Goal: Task Accomplishment & Management: Use online tool/utility

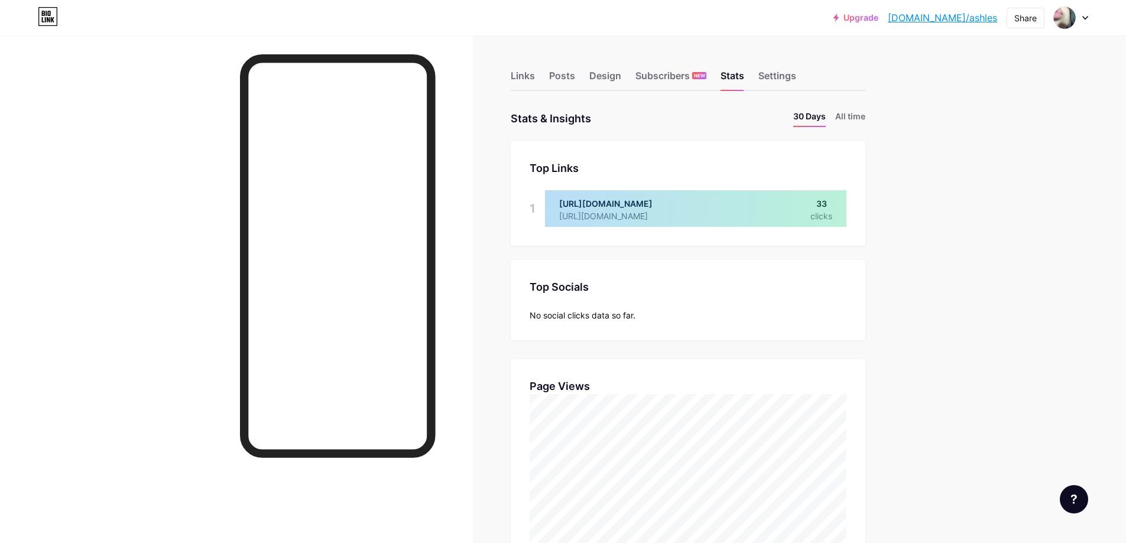
click at [529, 74] on div "Links" at bounding box center [523, 79] width 24 height 21
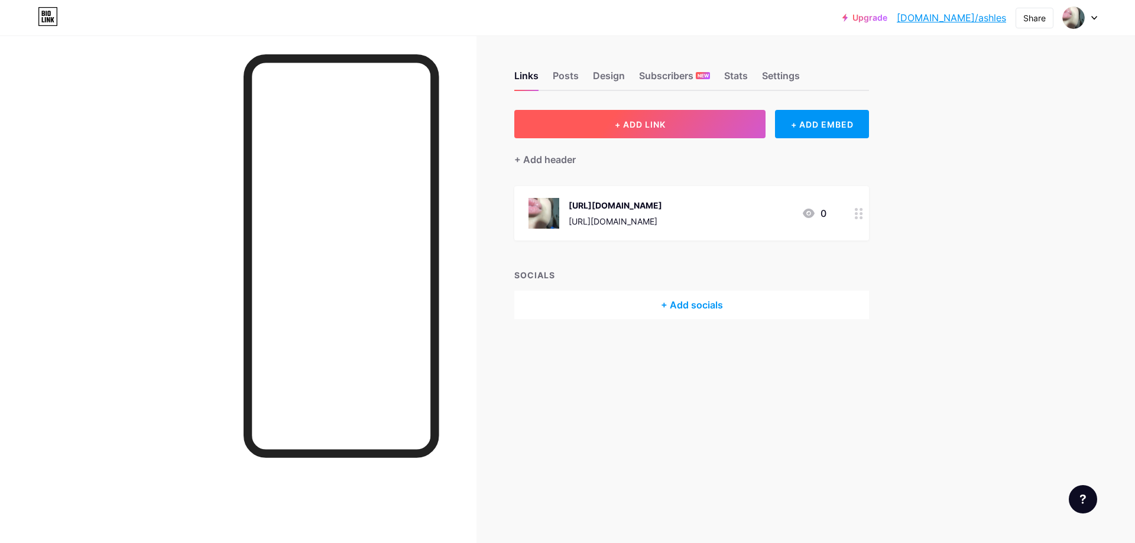
click at [649, 134] on button "+ ADD LINK" at bounding box center [639, 124] width 251 height 28
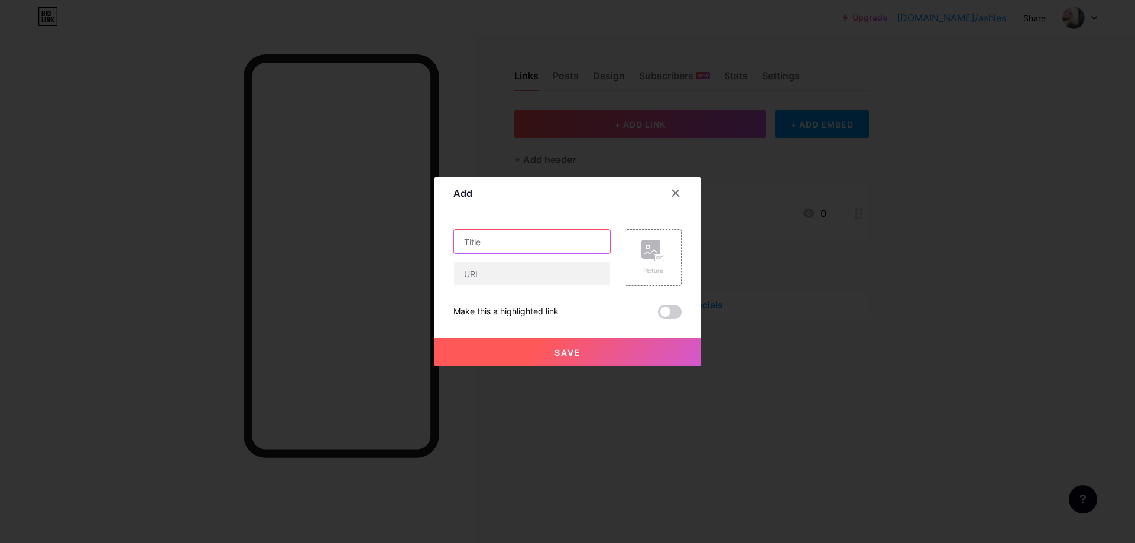
click at [513, 244] on input "text" at bounding box center [532, 242] width 156 height 24
click at [498, 281] on input "text" at bounding box center [532, 274] width 156 height 24
paste input "[URL][DOMAIN_NAME]"
type input "[URL][DOMAIN_NAME]"
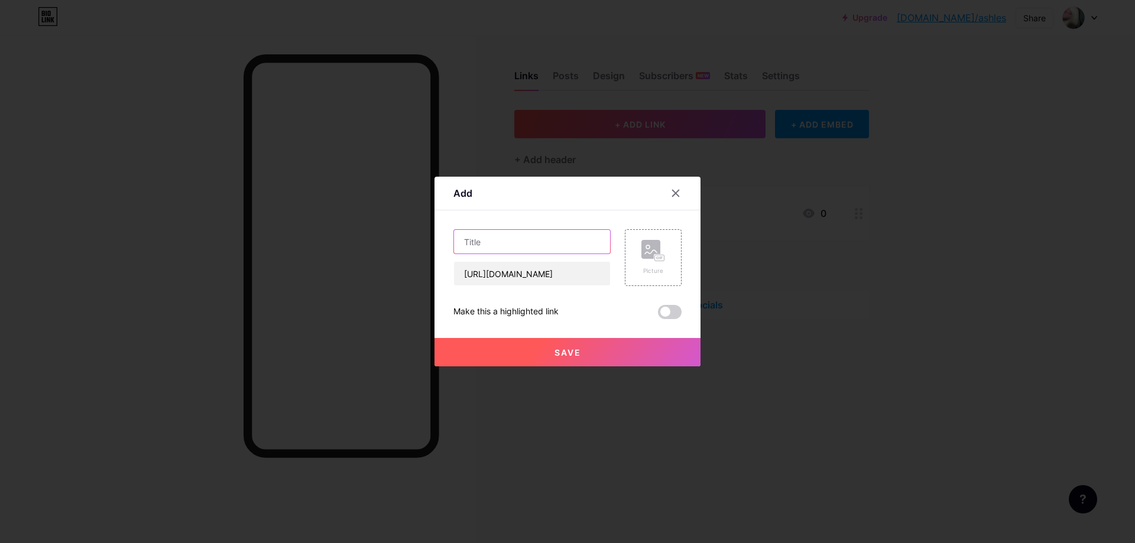
click at [493, 241] on input "text" at bounding box center [532, 242] width 156 height 24
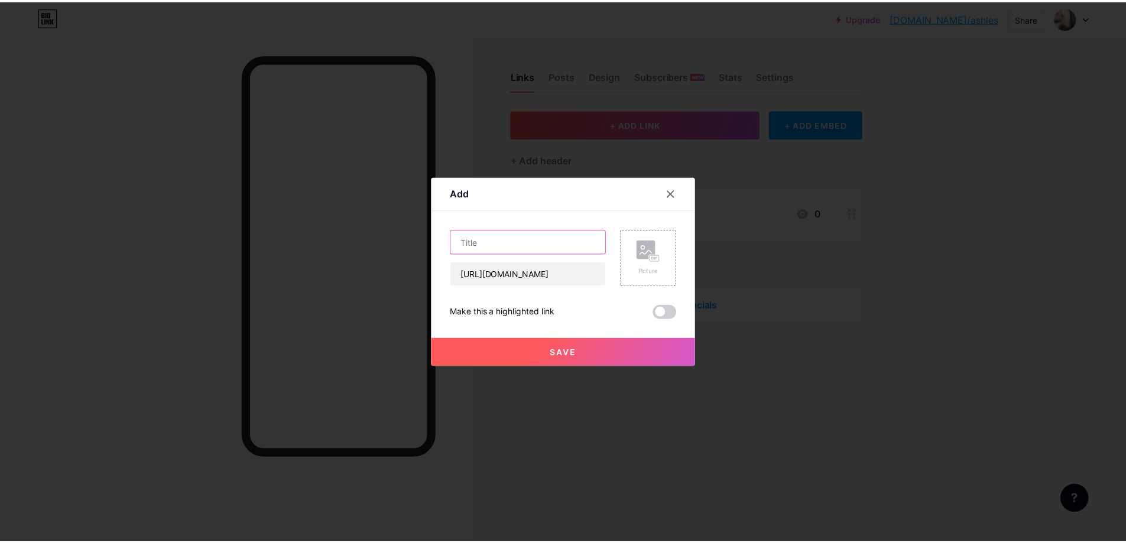
scroll to position [0, 0]
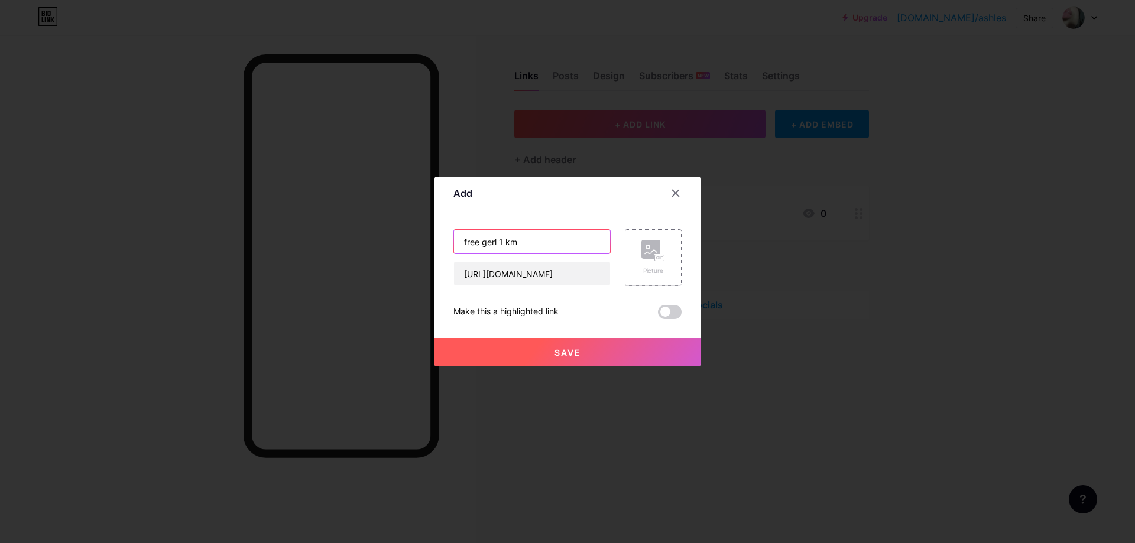
type input "free gerl 1 km"
click at [648, 264] on div "Picture" at bounding box center [653, 257] width 24 height 35
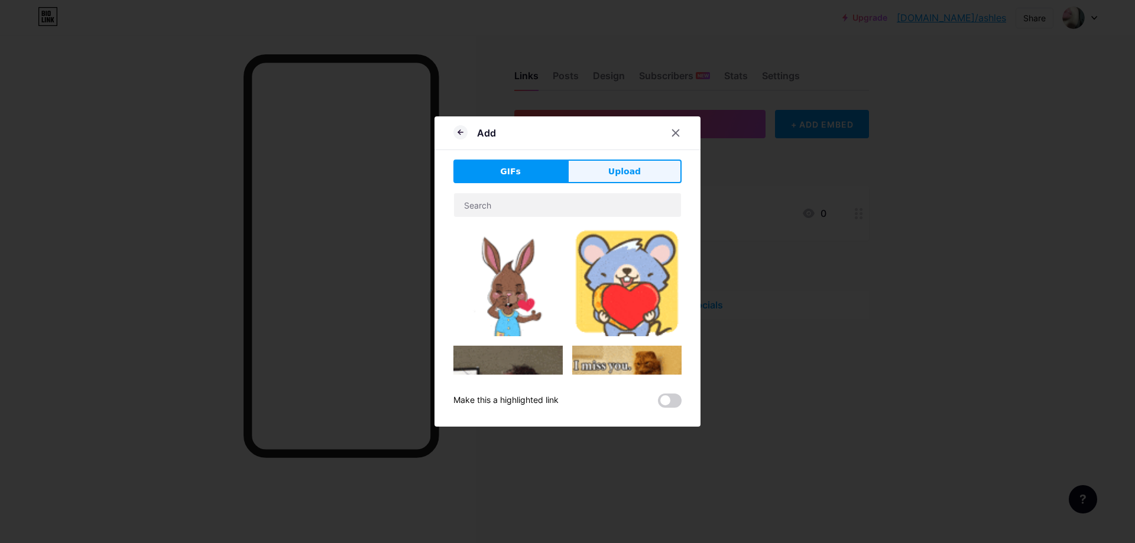
click at [616, 173] on span "Upload" at bounding box center [624, 171] width 33 height 12
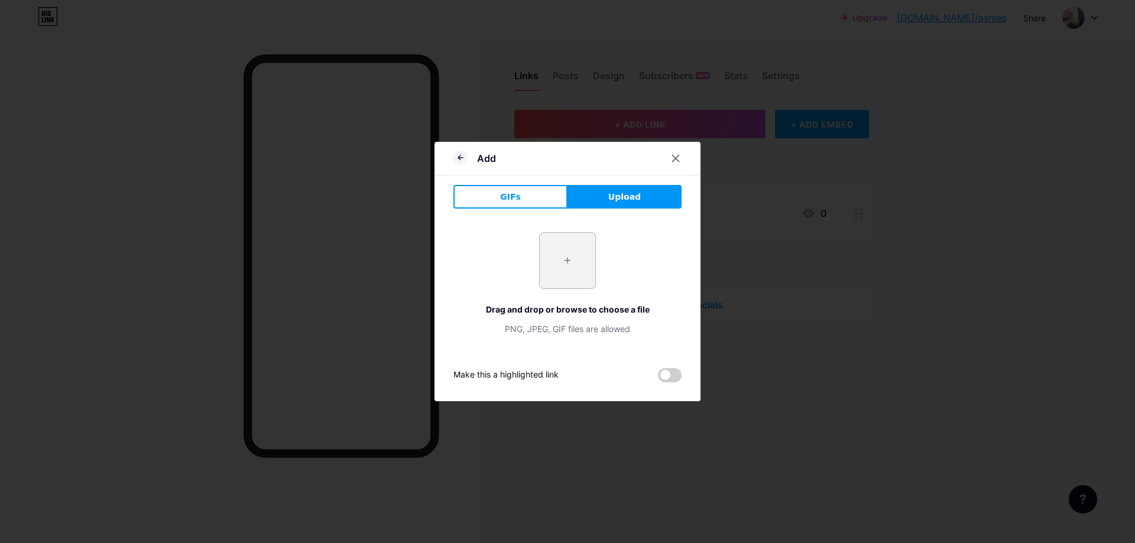
click at [565, 250] on input "file" at bounding box center [568, 261] width 56 height 56
type input "C:\fakepath\e7b3f21db797674902e6e.gif"
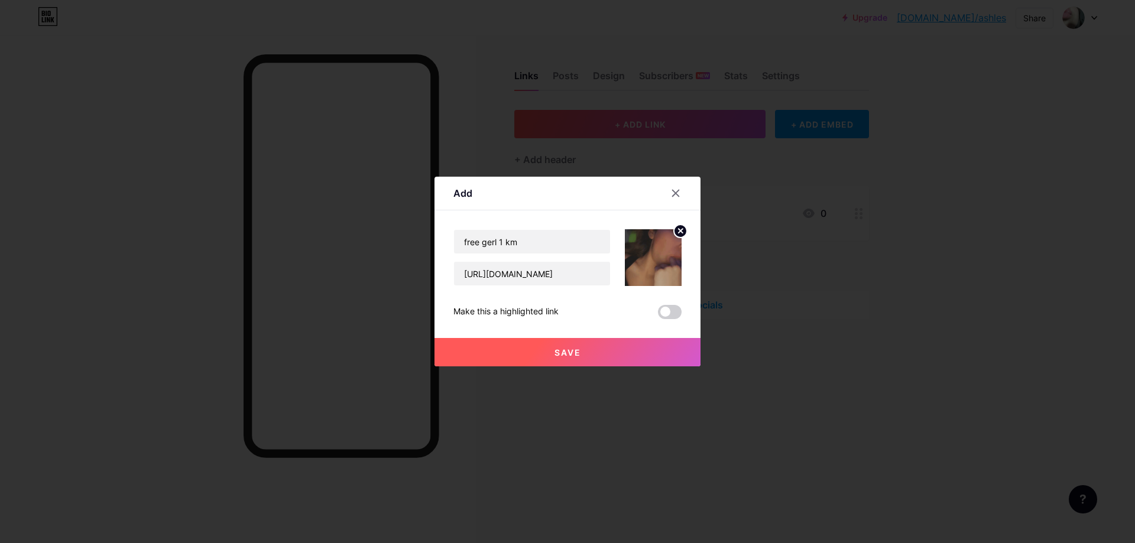
click at [580, 346] on button "Save" at bounding box center [567, 352] width 266 height 28
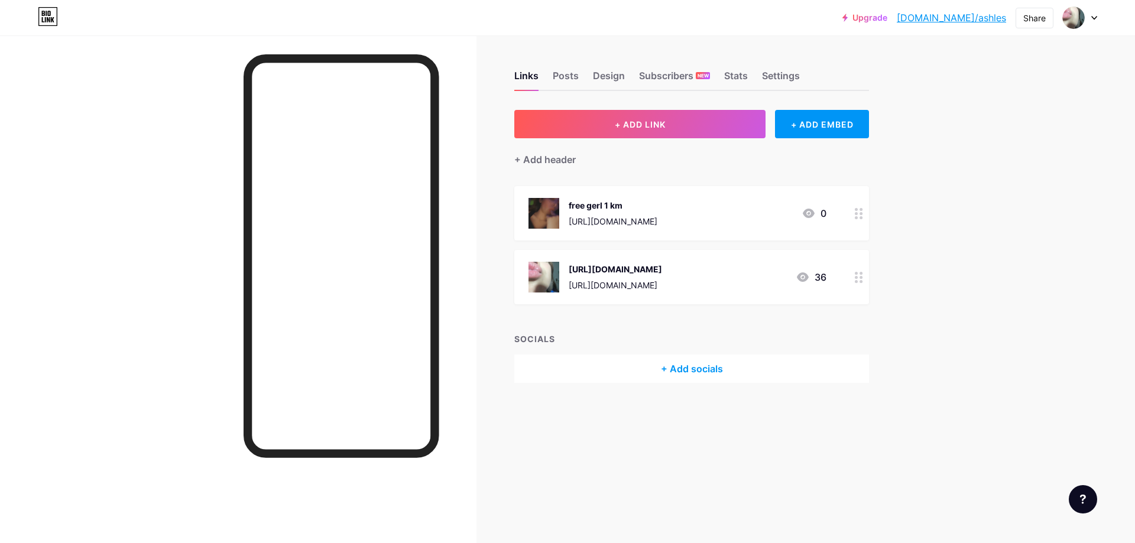
click at [586, 395] on div "Links Posts Design Subscribers NEW Stats Settings + ADD LINK + ADD EMBED + Add …" at bounding box center [459, 238] width 918 height 407
click at [728, 74] on div "Stats" at bounding box center [736, 79] width 24 height 21
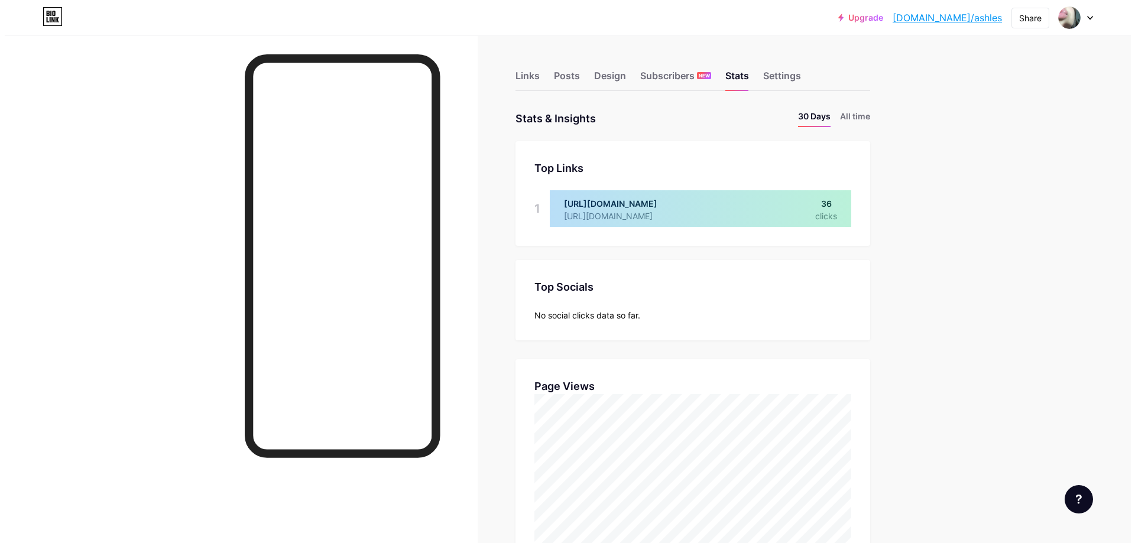
scroll to position [543, 1126]
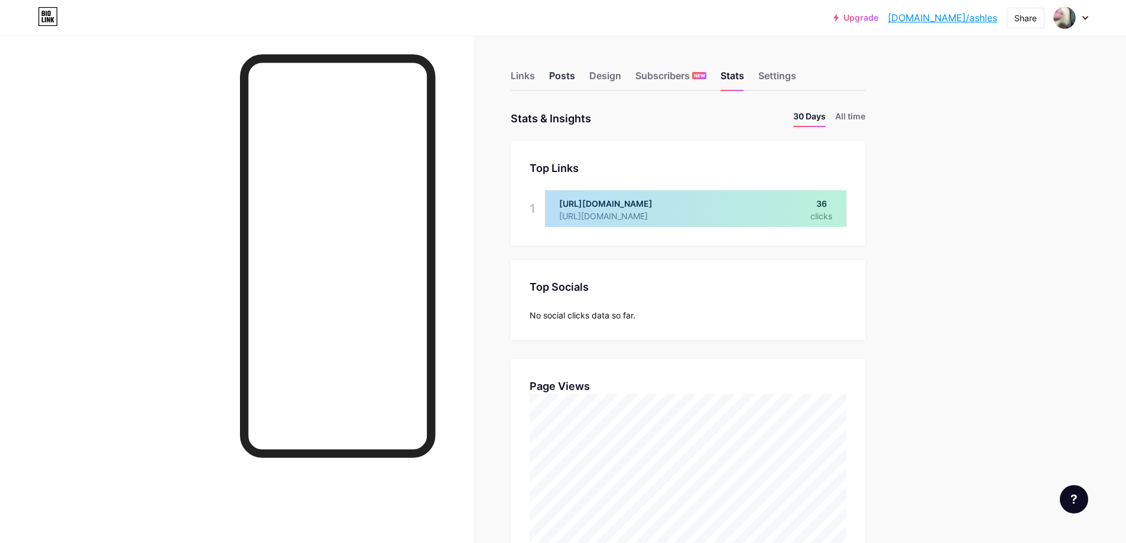
click at [572, 78] on div "Posts" at bounding box center [562, 79] width 26 height 21
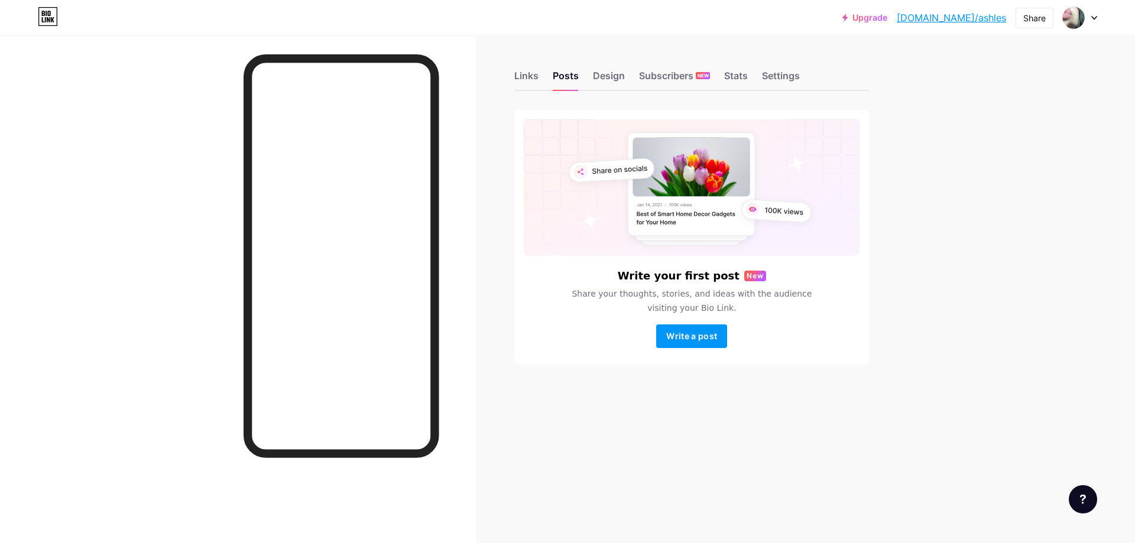
click at [541, 77] on div "Links Posts Design Subscribers NEW Stats Settings" at bounding box center [691, 70] width 355 height 41
click at [537, 78] on div "Links" at bounding box center [526, 79] width 24 height 21
